Goal: Learn about a topic: Learn about a topic

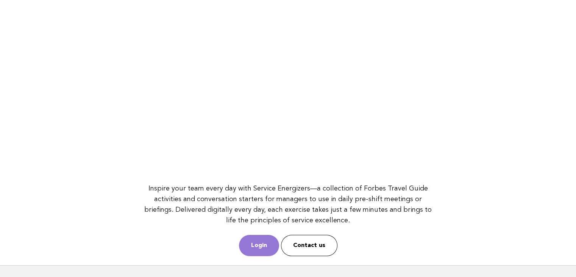
scroll to position [98, 0]
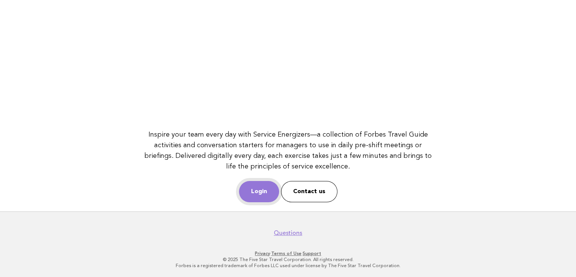
click at [266, 195] on link "Login" at bounding box center [259, 191] width 40 height 21
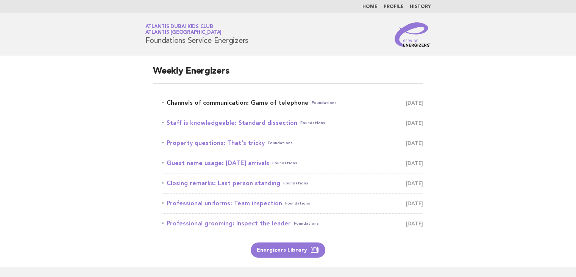
click at [262, 103] on link "Channels of communication: Game of telephone Foundations August 29" at bounding box center [292, 102] width 261 height 11
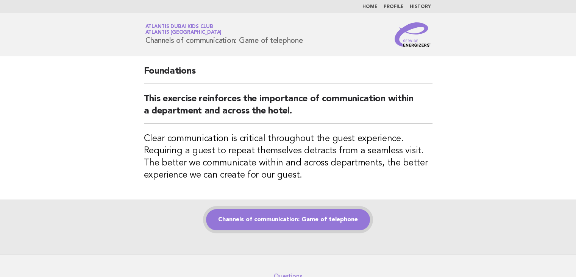
click at [239, 217] on link "Channels of communication: Game of telephone" at bounding box center [288, 219] width 164 height 21
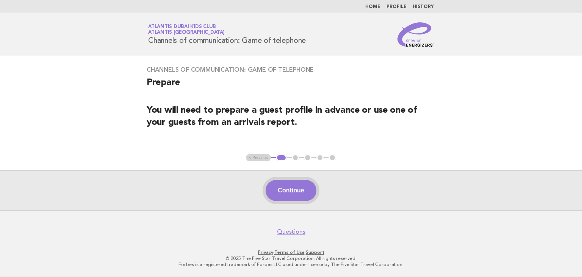
click at [280, 195] on button "Continue" at bounding box center [291, 190] width 50 height 21
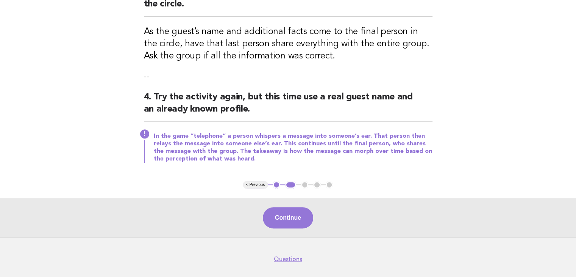
scroll to position [303, 0]
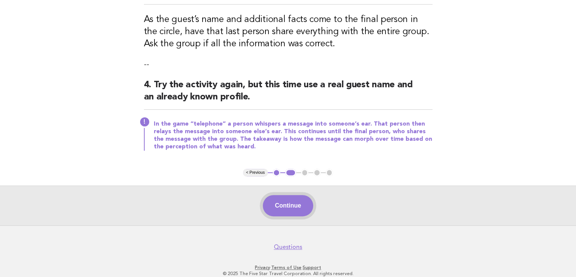
click at [297, 214] on button "Continue" at bounding box center [288, 205] width 50 height 21
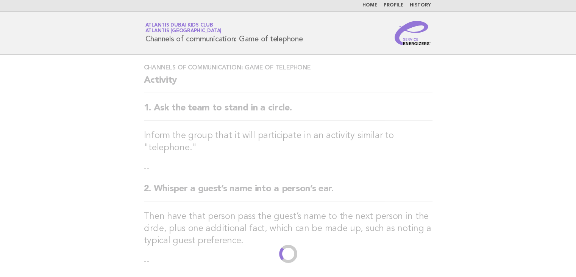
scroll to position [0, 0]
